Goal: Ask a question: Seek information or help from site administrators or community

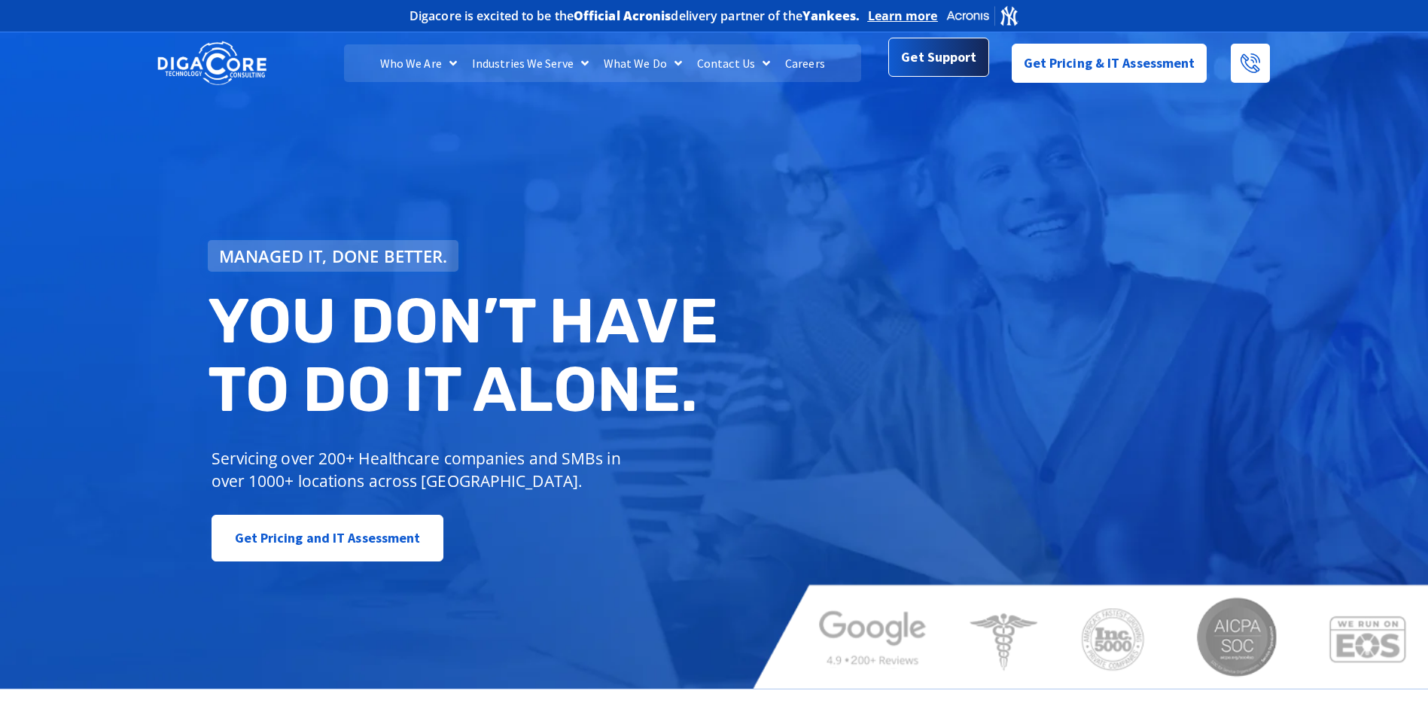
click at [909, 77] on link "Get Support" at bounding box center [938, 57] width 100 height 39
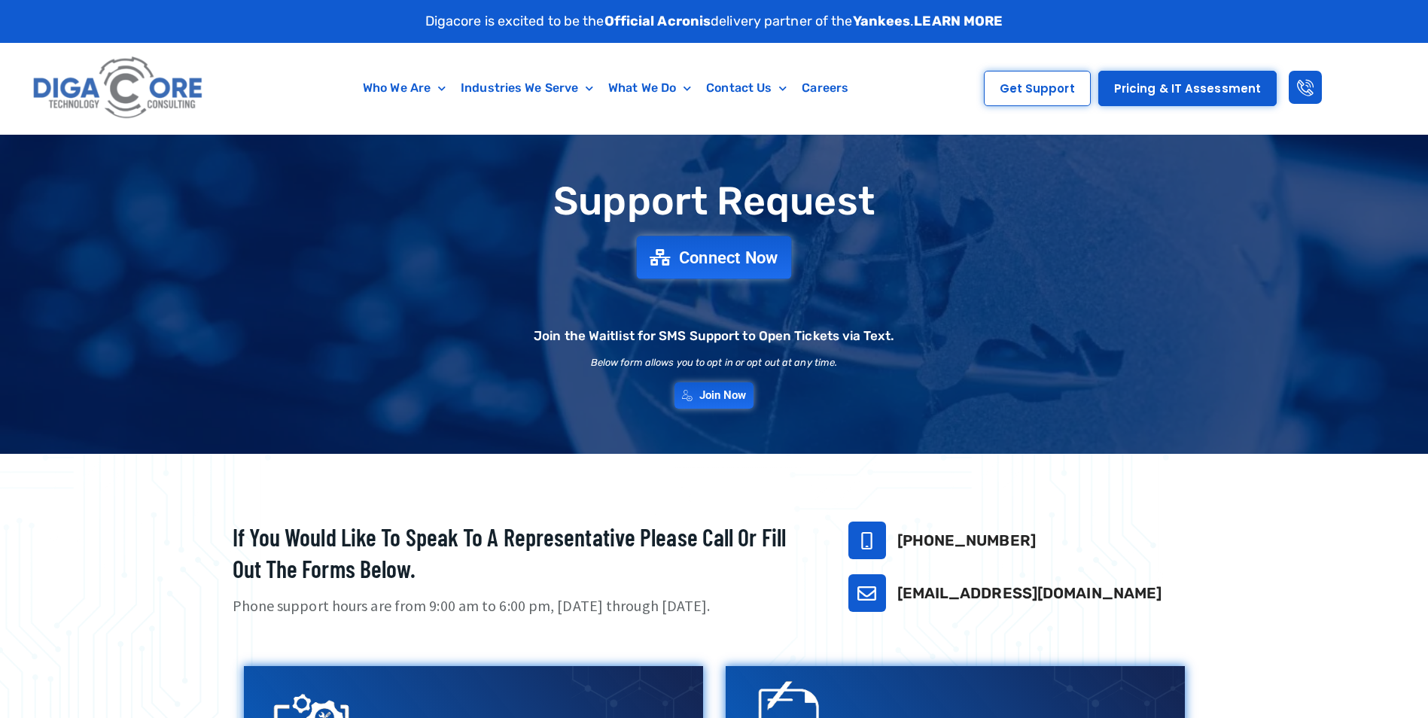
click at [754, 277] on div "Connect Now" at bounding box center [714, 257] width 141 height 39
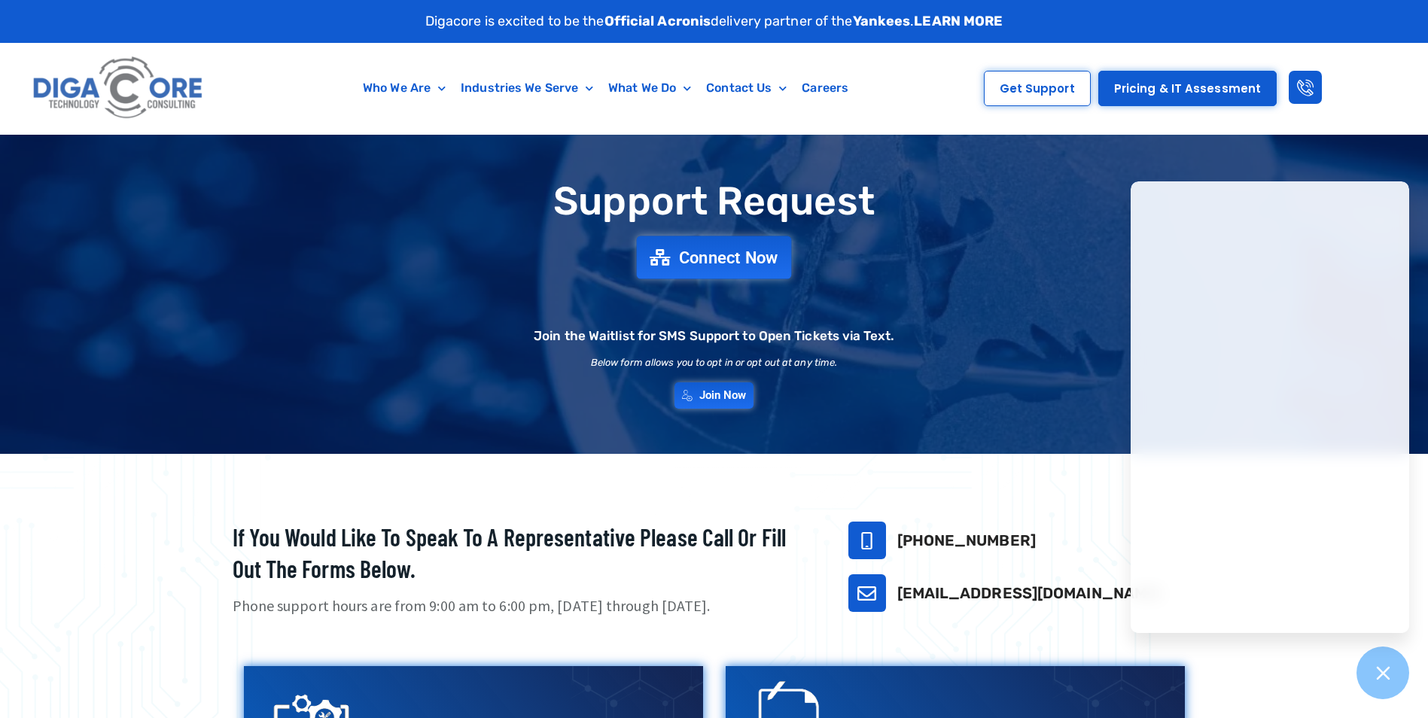
click at [741, 256] on span "Connect Now" at bounding box center [728, 257] width 99 height 17
